Goal: Task Accomplishment & Management: Manage account settings

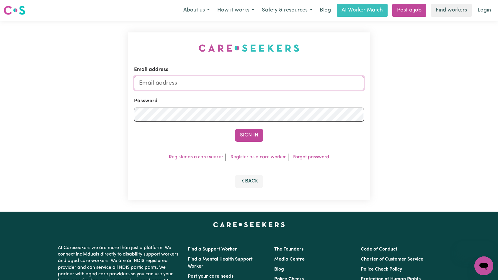
click at [183, 79] on input "Email address" at bounding box center [249, 83] width 230 height 14
type input "[EMAIL_ADDRESS][DOMAIN_NAME]"
click at [235, 129] on button "Sign In" at bounding box center [249, 135] width 28 height 13
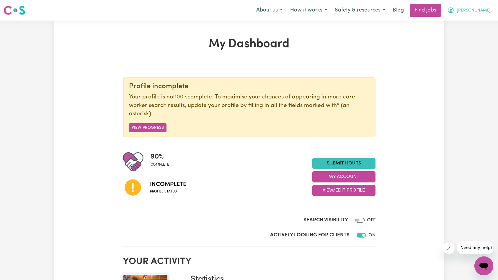
click at [454, 10] on icon "My Account" at bounding box center [450, 10] width 7 height 7
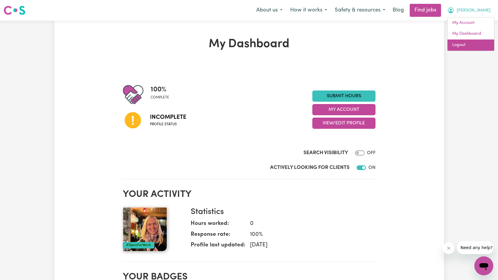
click at [468, 45] on link "Logout" at bounding box center [470, 45] width 47 height 11
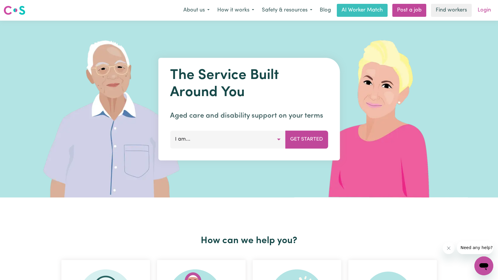
click at [489, 10] on link "Login" at bounding box center [484, 10] width 20 height 13
